Goal: Check status

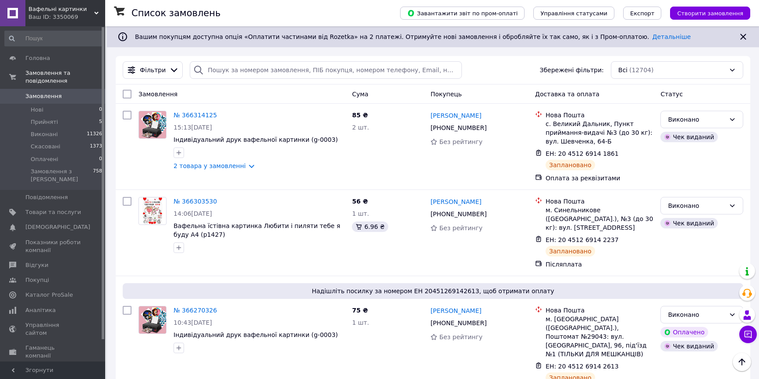
scroll to position [319, 0]
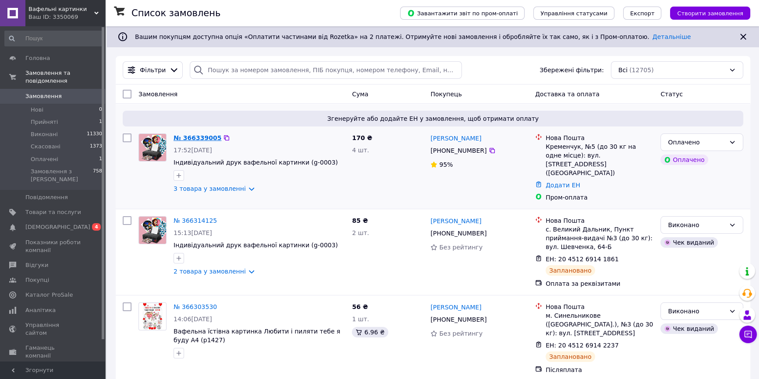
click at [190, 136] on link "№ 366339005" at bounding box center [198, 138] width 48 height 7
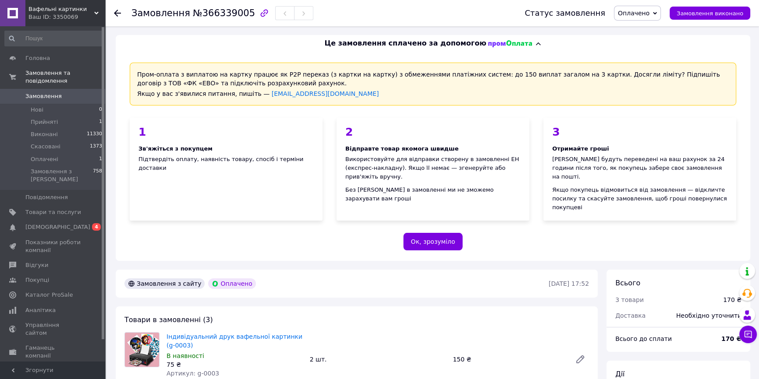
click at [640, 15] on span "Оплачено" at bounding box center [634, 13] width 32 height 7
click at [640, 32] on li "Прийнято" at bounding box center [637, 30] width 46 height 13
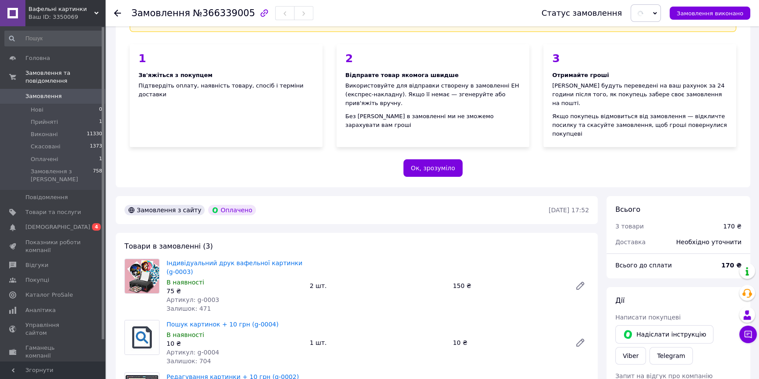
scroll to position [159, 0]
